Goal: Task Accomplishment & Management: Manage account settings

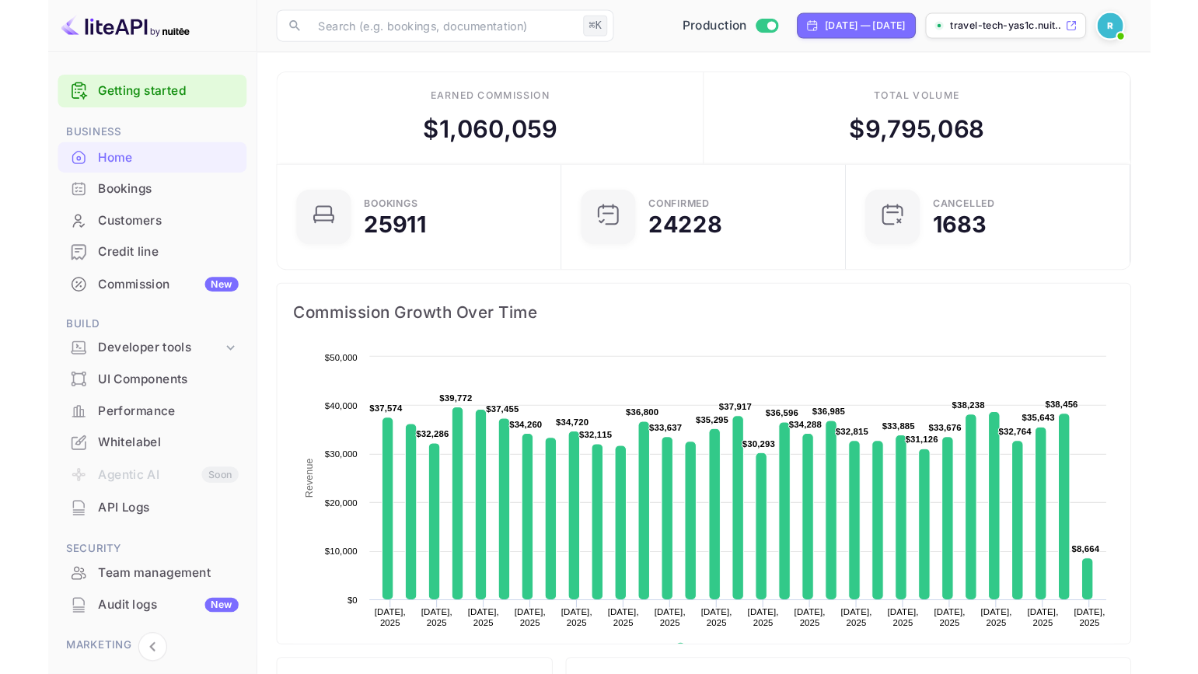
scroll to position [12, 12]
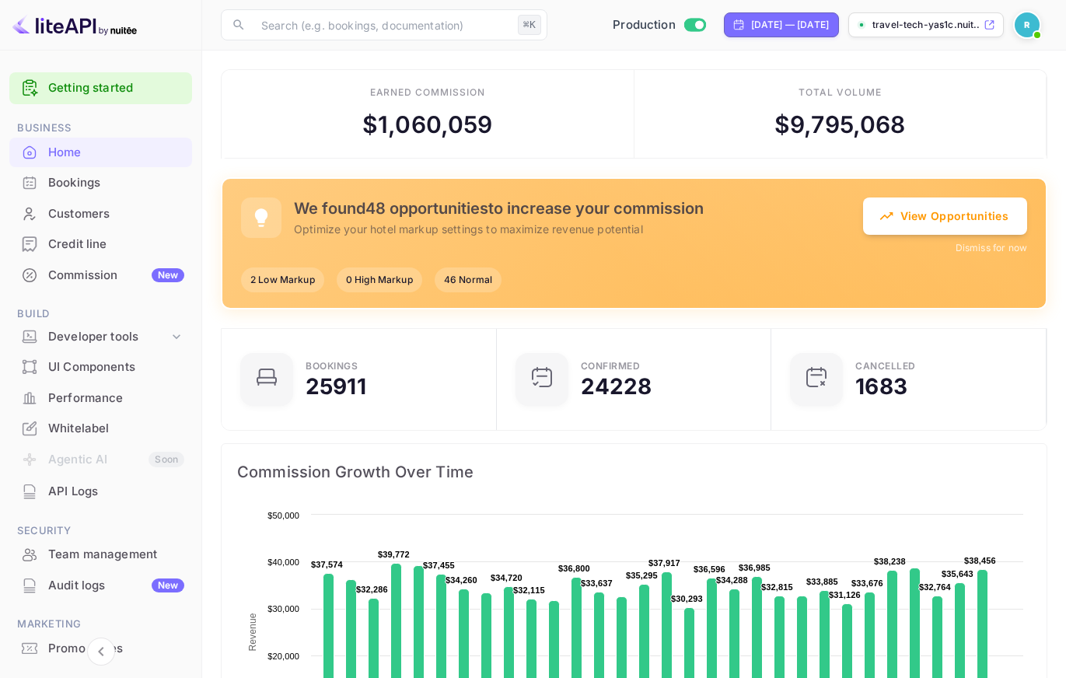
click at [693, 99] on div "Total volume $ 9,795,068" at bounding box center [840, 114] width 413 height 89
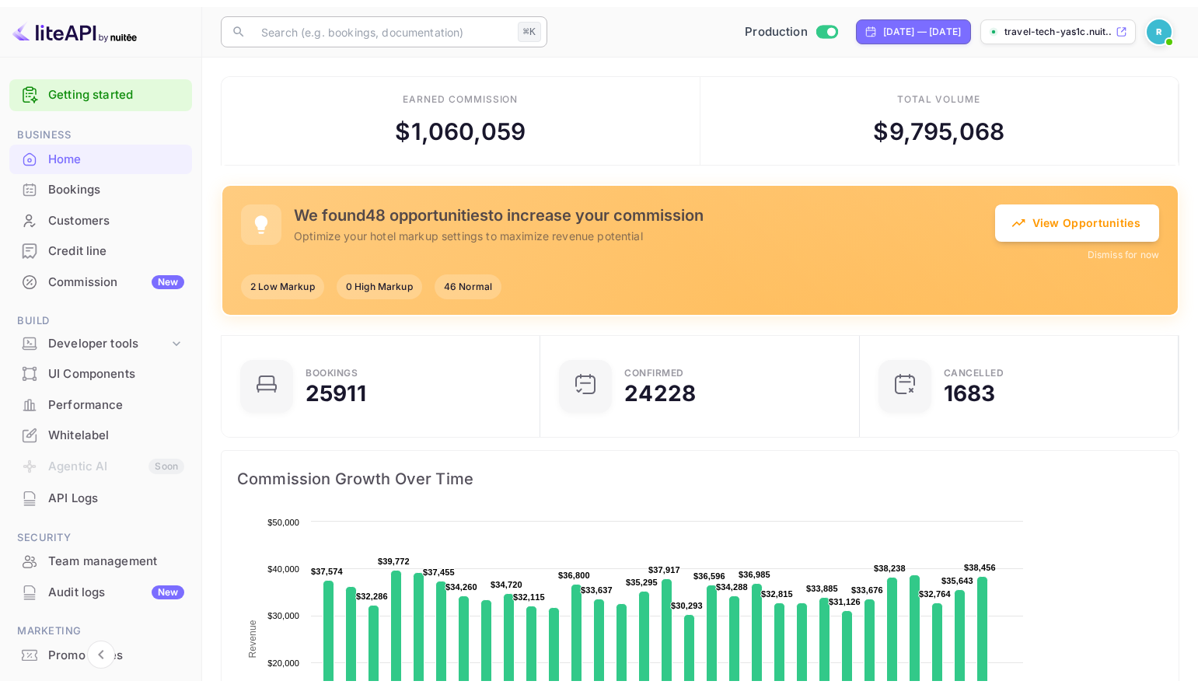
scroll to position [241, 298]
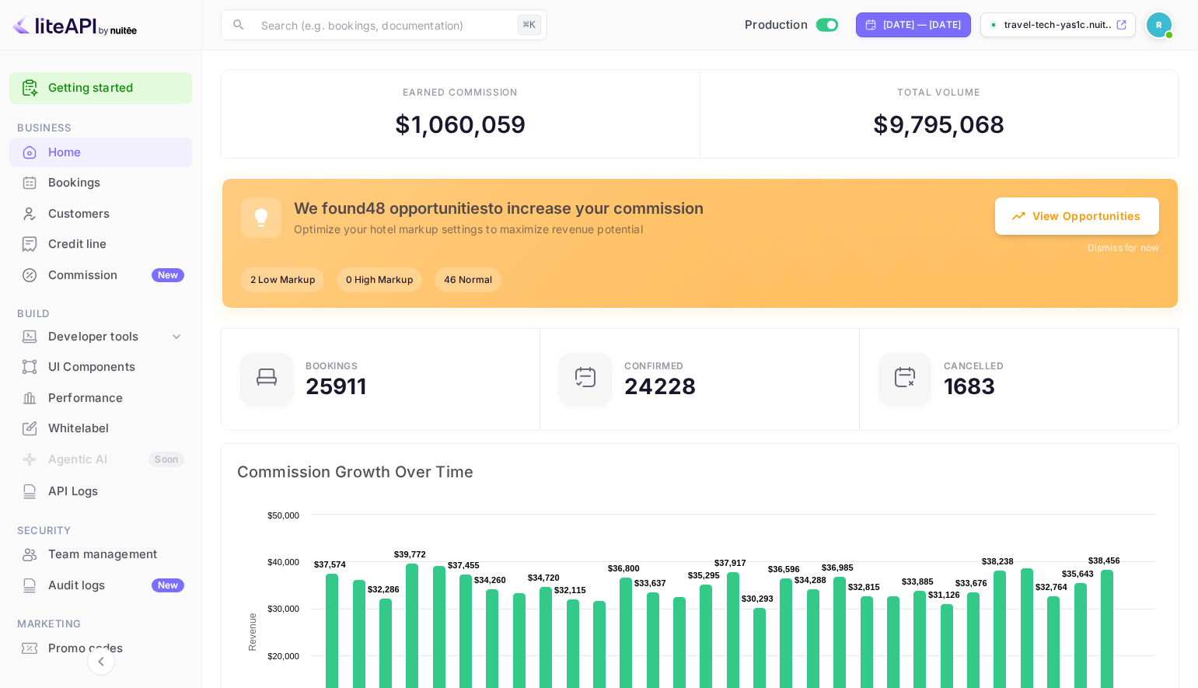
click at [1057, 15] on img at bounding box center [1159, 24] width 25 height 25
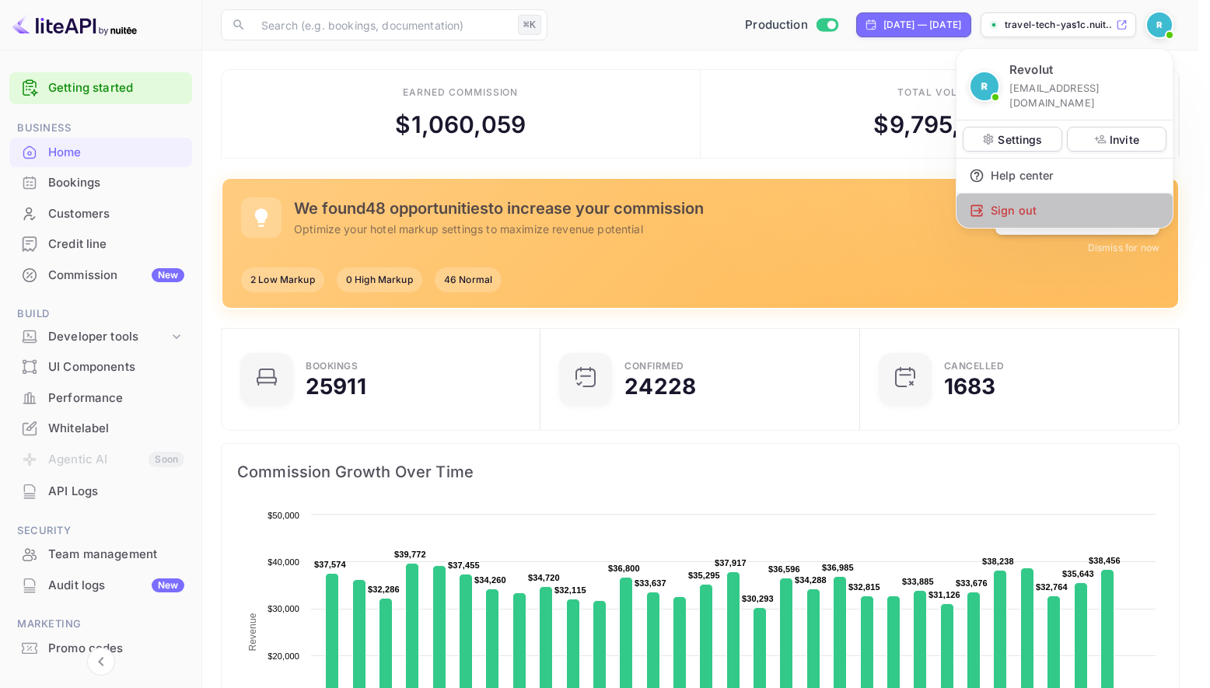
click at [1057, 204] on div "Sign out" at bounding box center [1064, 211] width 216 height 34
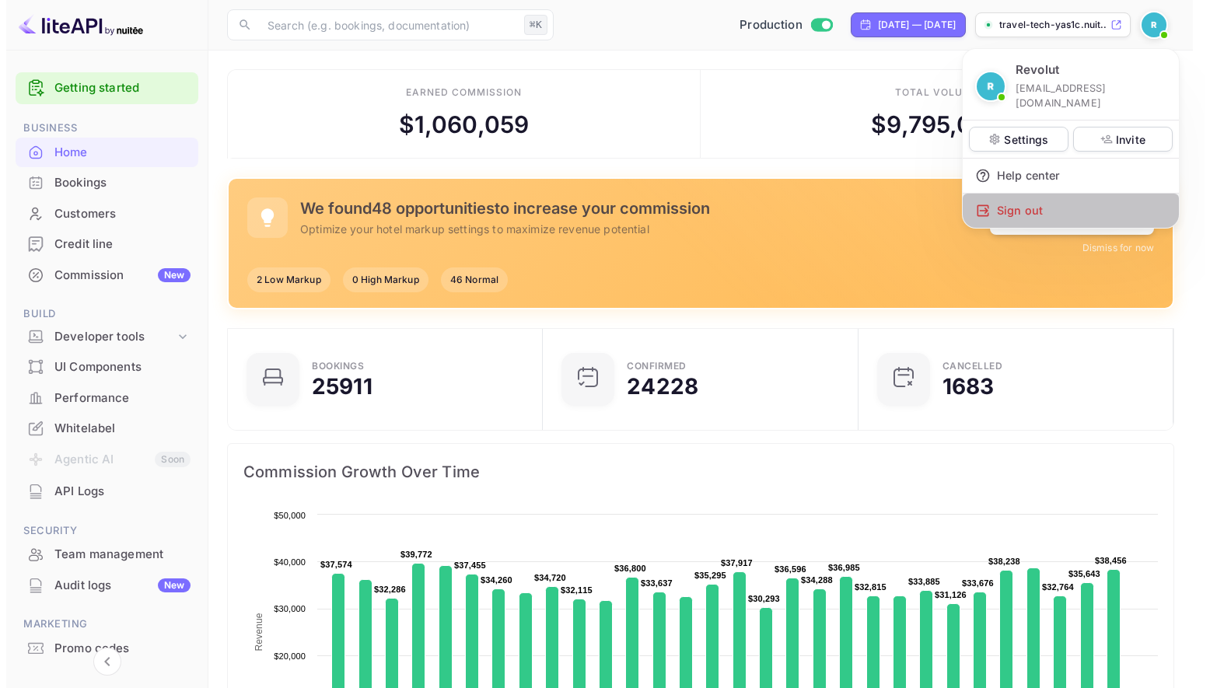
scroll to position [12, 12]
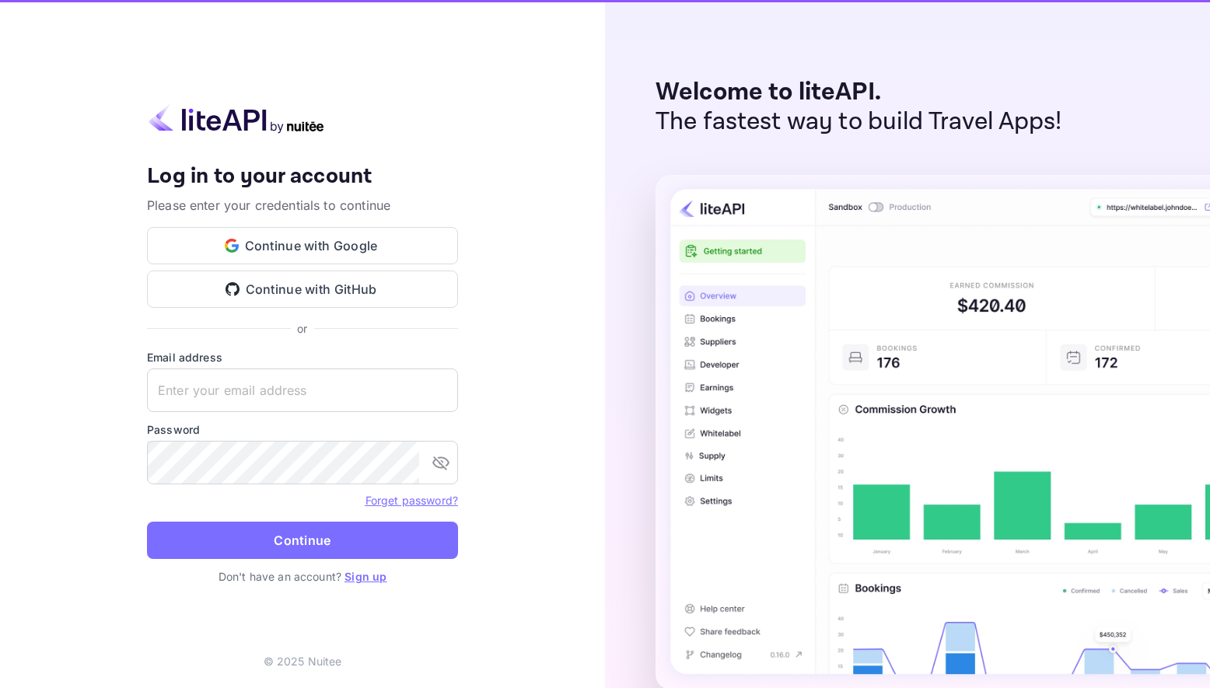
type input "[EMAIL_ADDRESS][DOMAIN_NAME]"
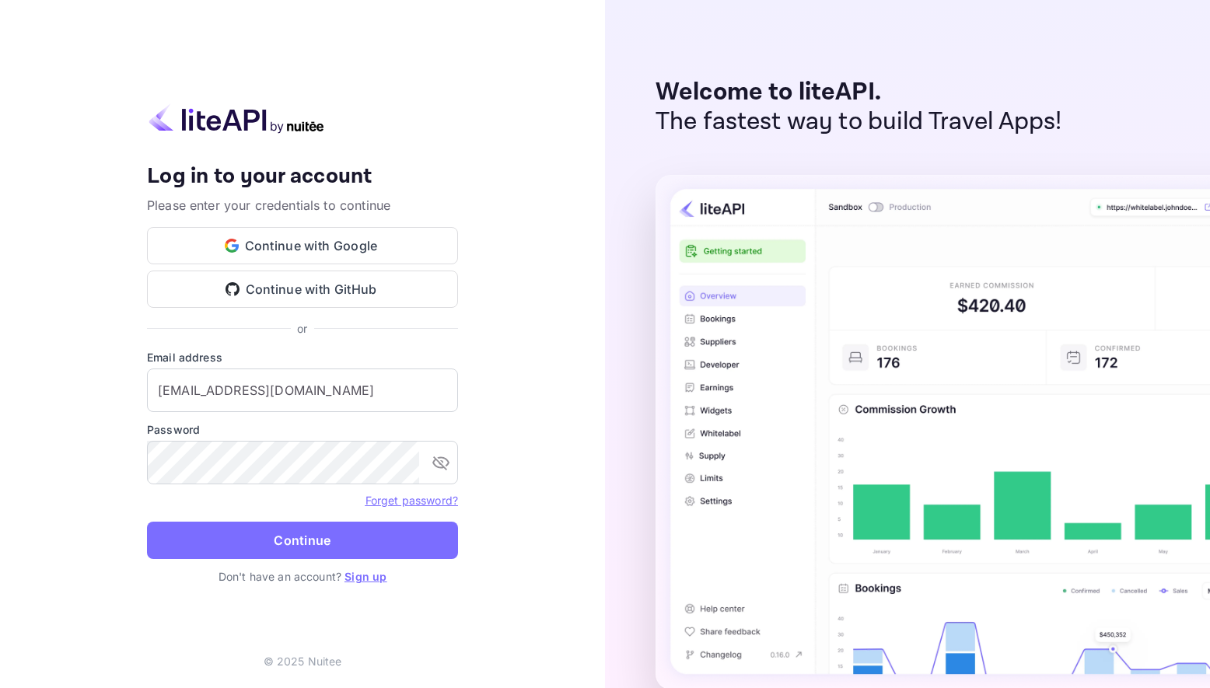
click at [809, 92] on p "Welcome to liteAPI." at bounding box center [858, 93] width 407 height 30
